Goal: Check status: Check status

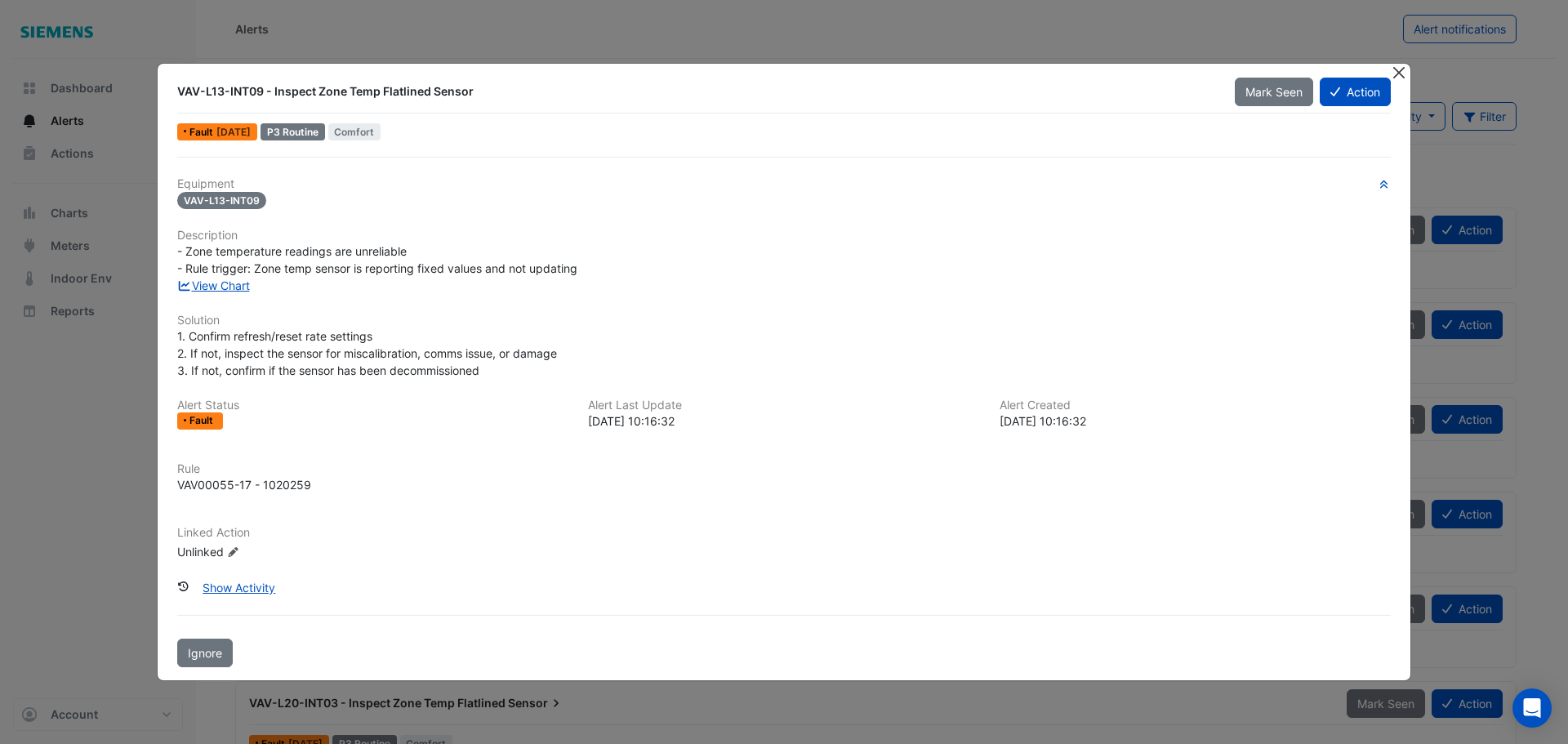
click at [1395, 72] on button "Close" at bounding box center [1399, 72] width 17 height 17
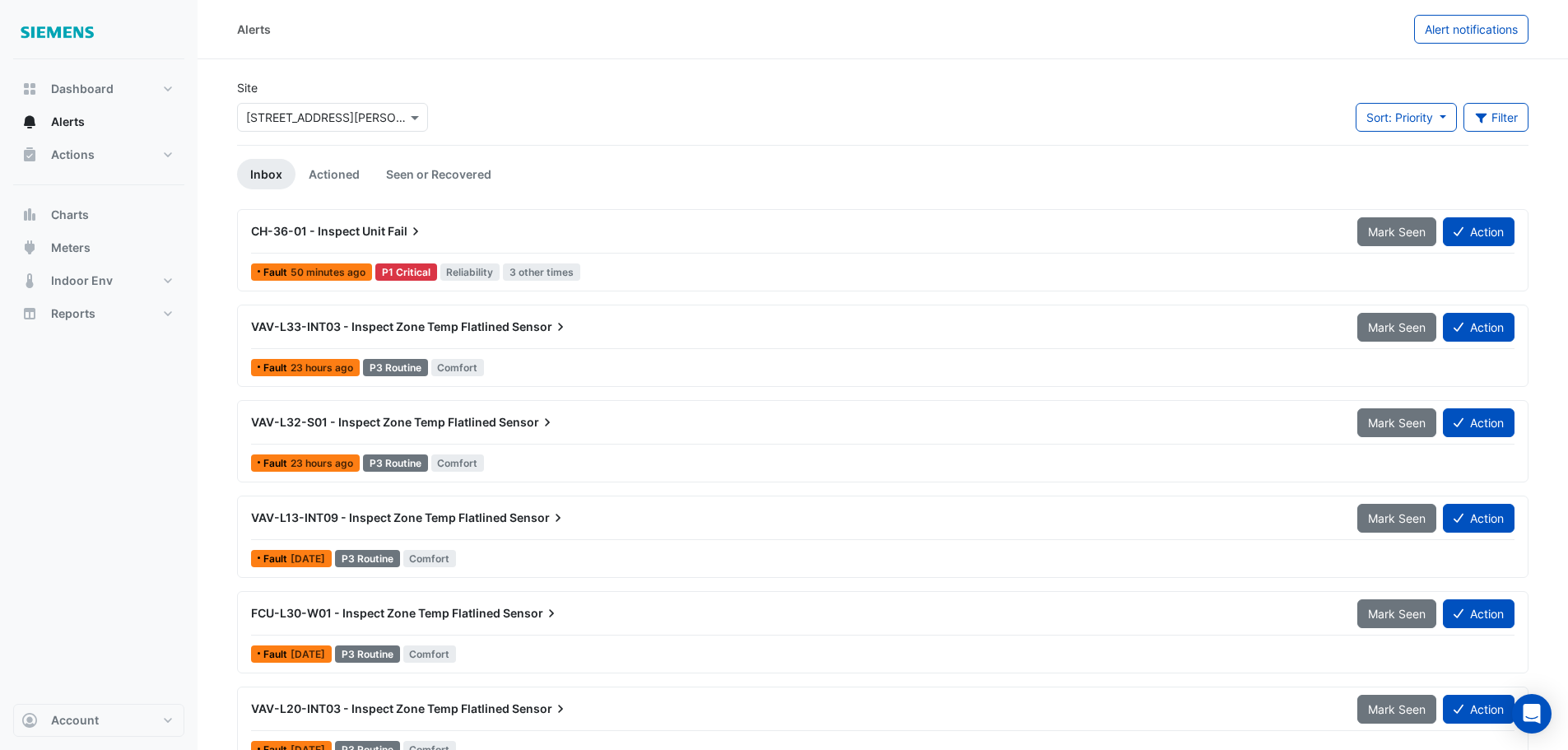
click at [324, 238] on div "CH-36-01 - Inspect Unit Fail" at bounding box center [794, 230] width 1087 height 16
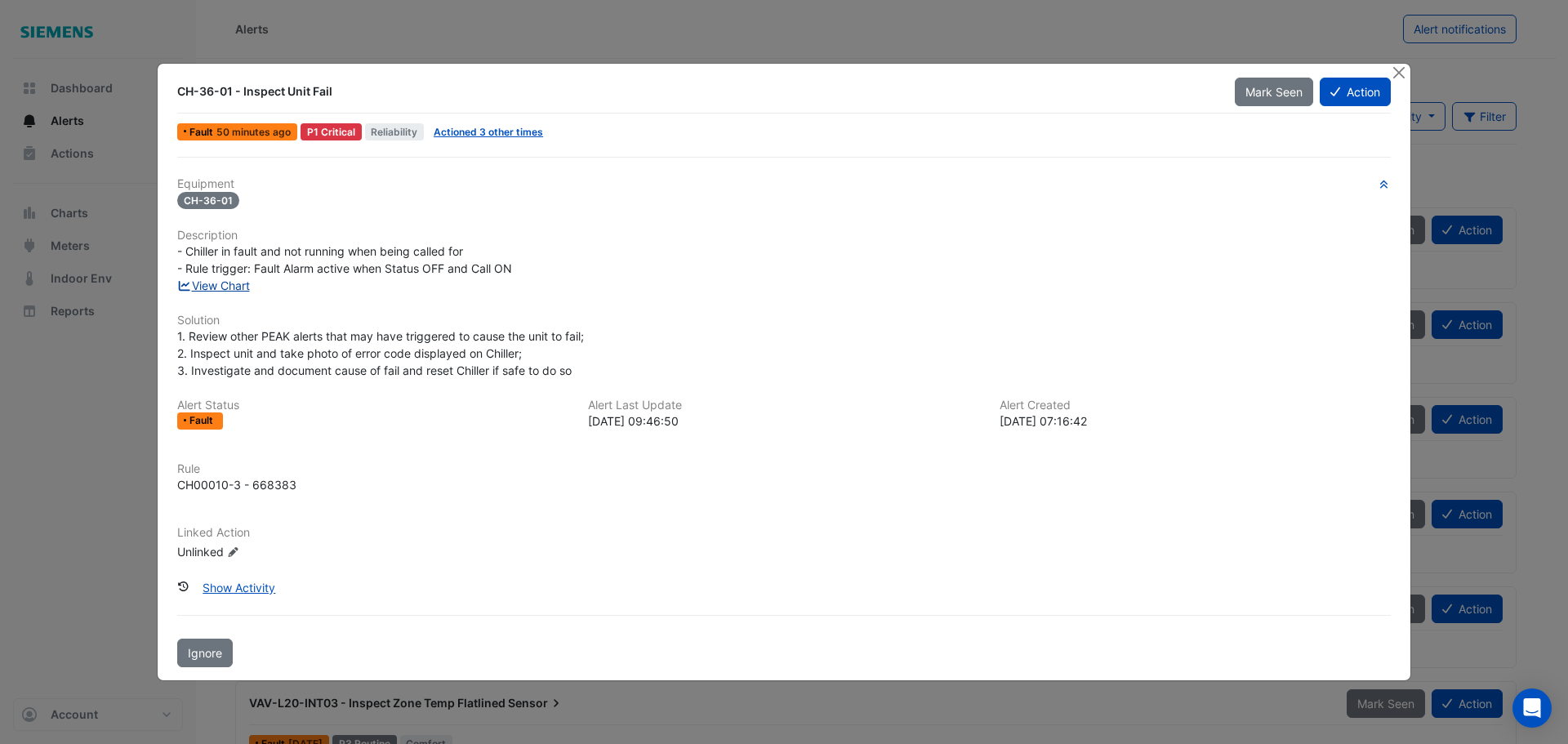
click at [228, 288] on link "View Chart" at bounding box center [213, 285] width 73 height 14
